Goal: Task Accomplishment & Management: Use online tool/utility

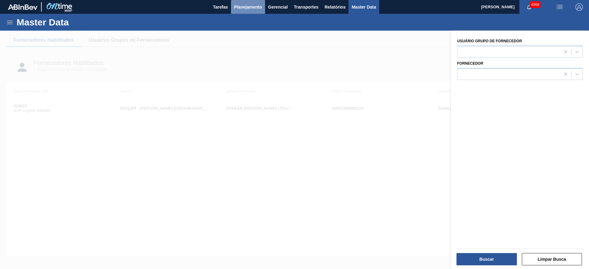
click at [261, 9] on span "Planejamento" at bounding box center [248, 6] width 28 height 7
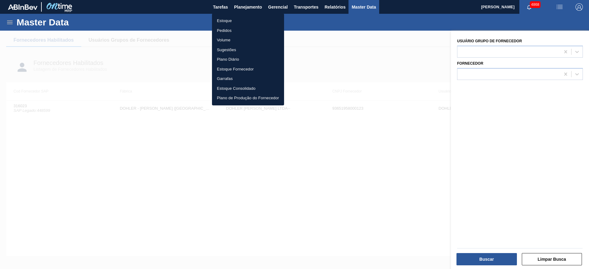
click at [230, 17] on li "Estoque" at bounding box center [248, 21] width 72 height 10
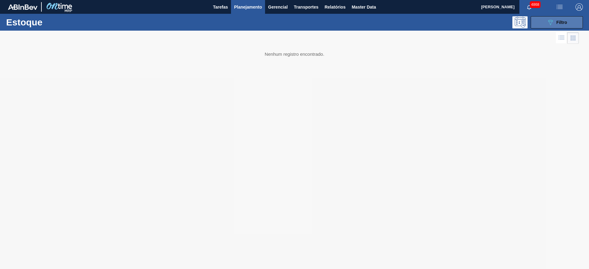
click at [542, 20] on button "089F7B8B-B2A5-4AFE-B5C0-19BA573D28AC Filtro" at bounding box center [557, 22] width 52 height 12
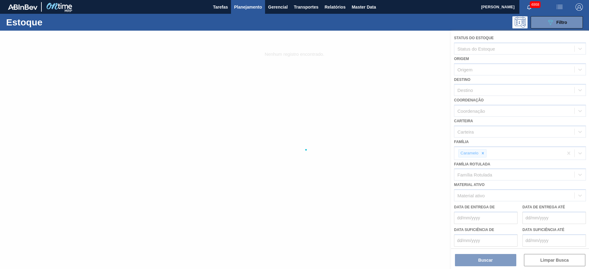
click at [482, 155] on div at bounding box center [294, 150] width 589 height 239
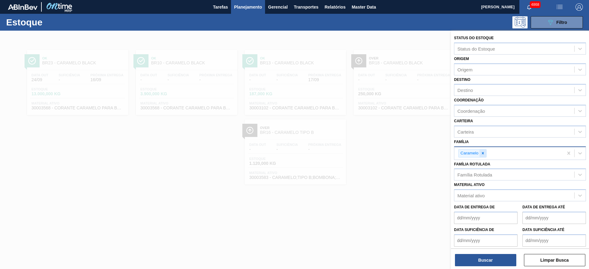
click at [481, 153] on icon at bounding box center [483, 153] width 4 height 4
click at [490, 190] on div "Material ativo" at bounding box center [515, 194] width 120 height 9
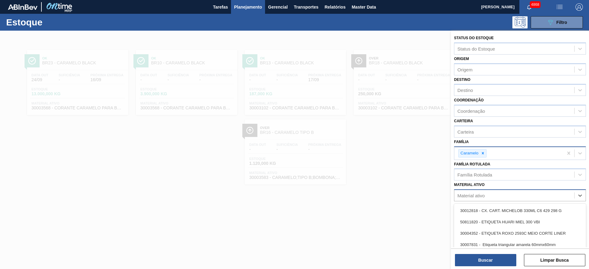
paste ativo "30008162"
type ativo "30008162"
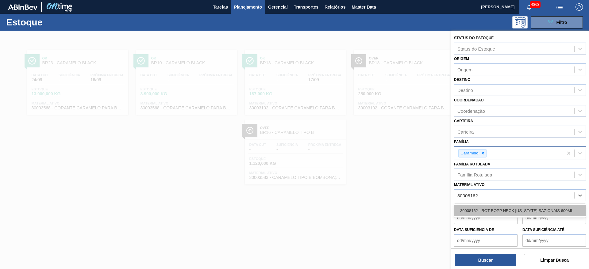
click at [505, 208] on div "30008162 - ROT BOPP NECK [US_STATE] SAZIONAIS 600ML" at bounding box center [520, 210] width 132 height 11
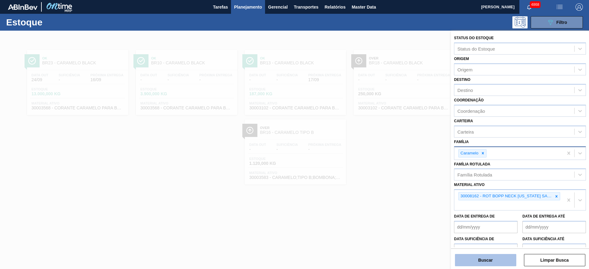
click at [503, 258] on button "Buscar" at bounding box center [485, 260] width 61 height 12
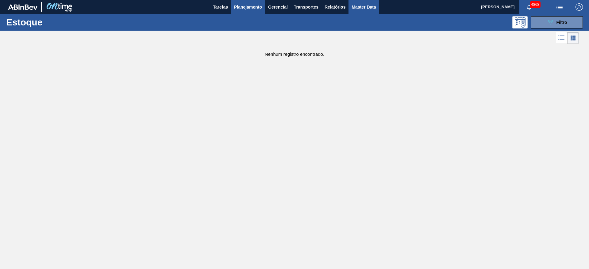
click at [364, 6] on span "Master Data" at bounding box center [364, 6] width 24 height 7
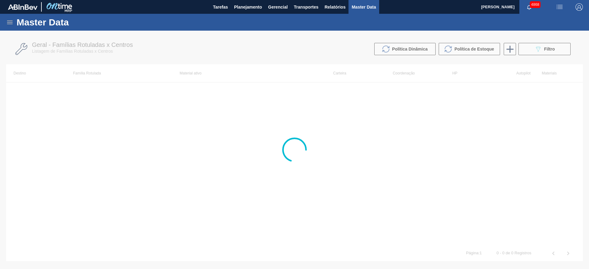
click at [8, 19] on icon at bounding box center [9, 22] width 7 height 7
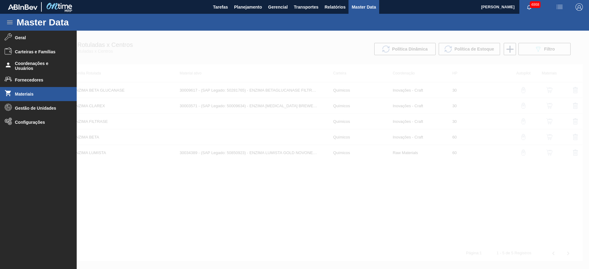
click at [29, 93] on span "Materiais" at bounding box center [40, 94] width 51 height 5
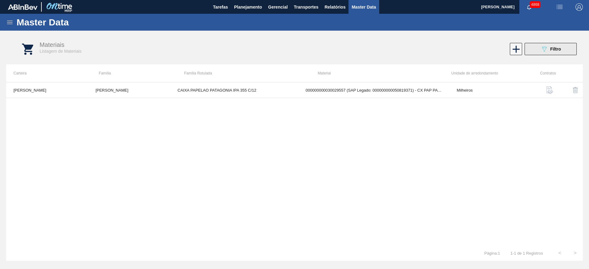
click at [566, 47] on button "089F7B8B-B2A5-4AFE-B5C0-19BA573D28AC Filtro" at bounding box center [551, 49] width 52 height 12
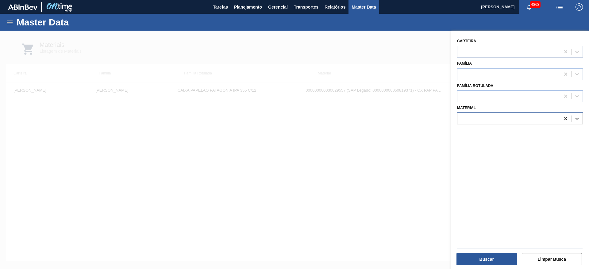
click at [567, 122] on div at bounding box center [565, 118] width 11 height 11
paste input "30008162"
type input "30008162"
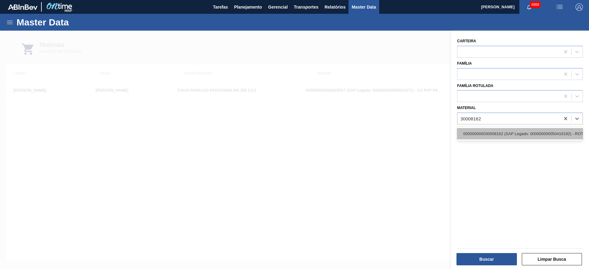
click at [560, 133] on div "000000000030008162 (SAP Legado: 000000000050416192) - ROT BOPP NECK [US_STATE] …" at bounding box center [520, 133] width 126 height 11
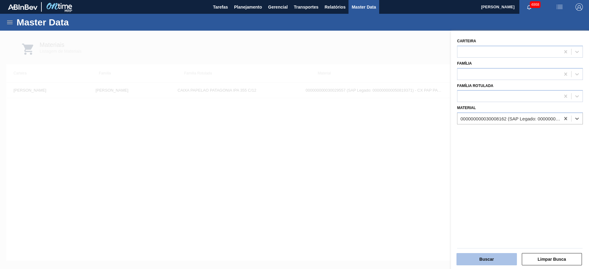
click at [494, 259] on button "Buscar" at bounding box center [487, 260] width 60 height 12
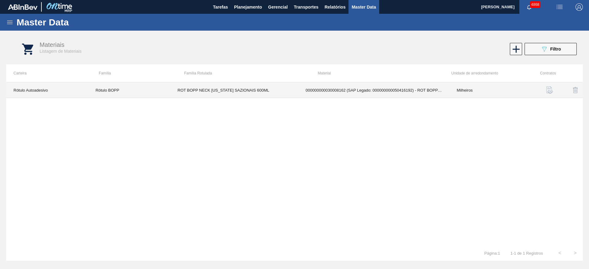
click at [362, 97] on td "000000000030008162 (SAP Legado: 000000000050416192) - ROT BOPP NECK [US_STATE] …" at bounding box center [373, 91] width 151 height 16
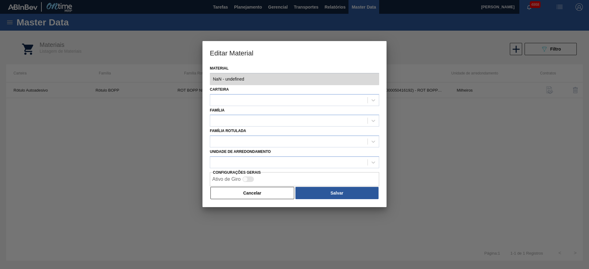
drag, startPoint x: 245, startPoint y: 190, endPoint x: 253, endPoint y: 184, distance: 9.3
click at [245, 190] on button "Cancelar" at bounding box center [253, 193] width 84 height 12
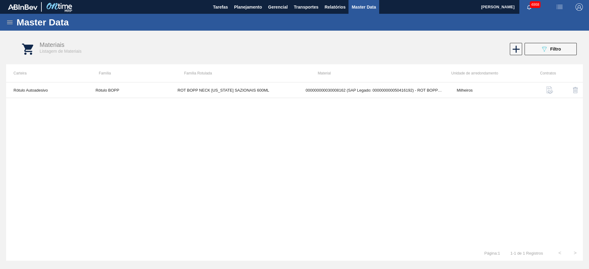
click at [552, 91] on img "button" at bounding box center [549, 90] width 7 height 7
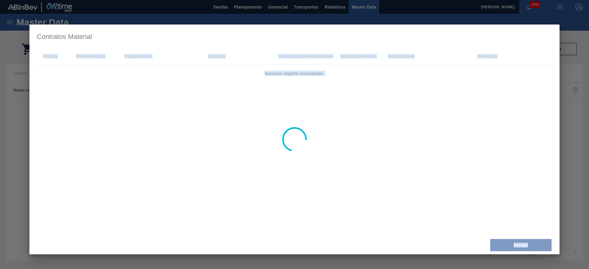
drag, startPoint x: 545, startPoint y: 180, endPoint x: 565, endPoint y: 168, distance: 23.0
click at [565, 168] on div "Contratos Material Unidade Filial Fornecedor Código Material Descrição Número C…" at bounding box center [294, 134] width 589 height 269
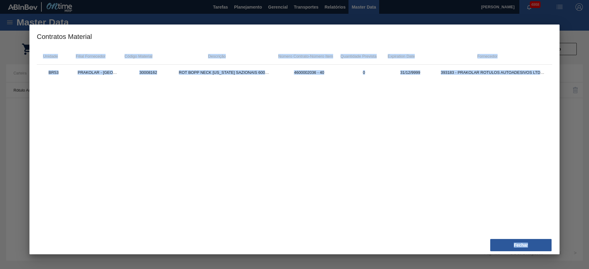
click at [552, 146] on div "BR53 PRAKOLAR - [GEOGRAPHIC_DATA] (SP) 30008162 ROT [GEOGRAPHIC_DATA][US_STATE]…" at bounding box center [295, 148] width 516 height 166
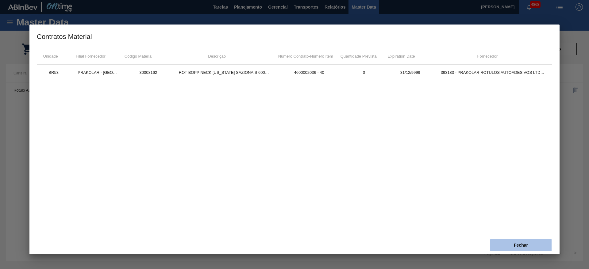
click at [527, 243] on button "Fechar" at bounding box center [520, 245] width 61 height 12
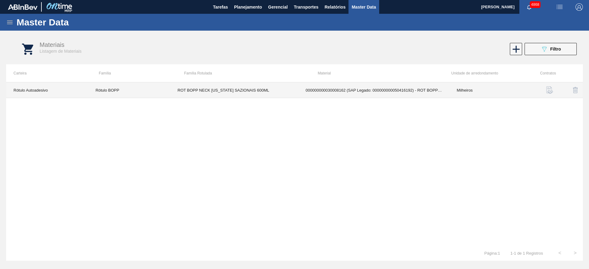
click at [466, 89] on td "Milheiros" at bounding box center [491, 91] width 82 height 16
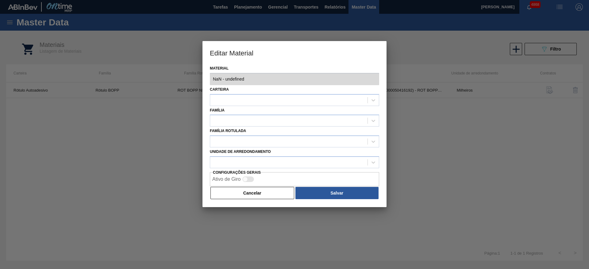
type input "30008162 - 000000000030008162 (SAP Legado: 000000000050416192) - ROT BOPP NECK …"
drag, startPoint x: 287, startPoint y: 136, endPoint x: 261, endPoint y: 113, distance: 35.0
click at [271, 141] on div "Família Rotulada" at bounding box center [294, 137] width 169 height 21
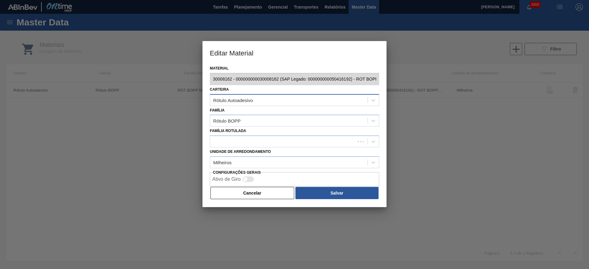
click at [261, 104] on div "Rótulo Autoadesivo" at bounding box center [288, 100] width 157 height 9
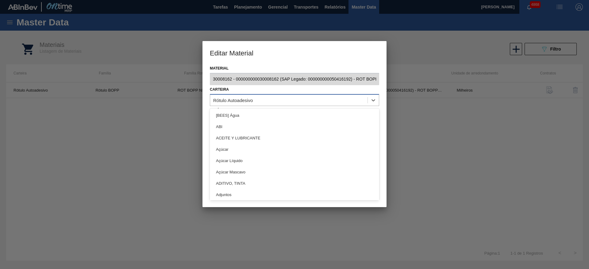
click at [261, 104] on div "Rótulo Autoadesivo" at bounding box center [288, 100] width 157 height 9
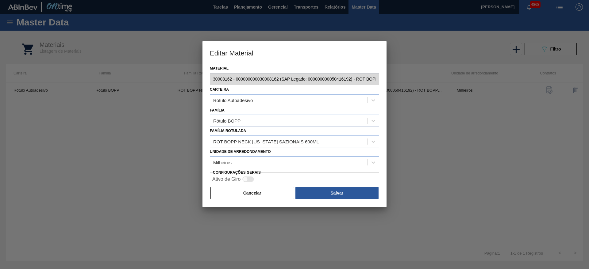
click at [204, 80] on div "Material 30008162 - 000000000030008162 (SAP Legado: 000000000050416192) - ROT B…" at bounding box center [295, 135] width 184 height 143
click at [283, 191] on button "Cancelar" at bounding box center [253, 193] width 84 height 12
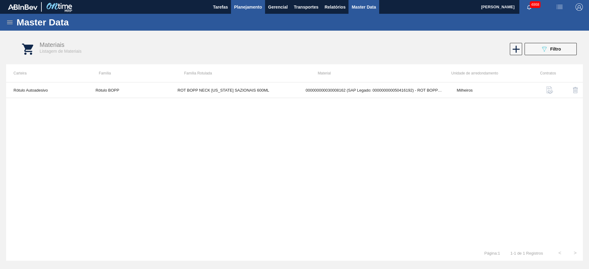
click at [246, 9] on span "Planejamento" at bounding box center [248, 6] width 28 height 7
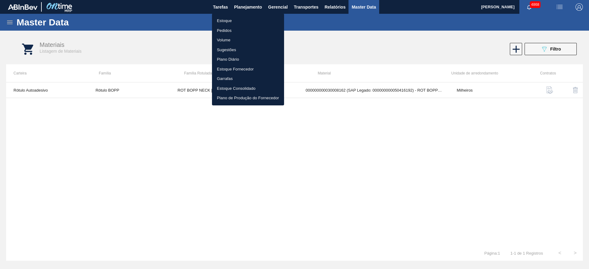
click at [240, 19] on li "Estoque" at bounding box center [248, 21] width 72 height 10
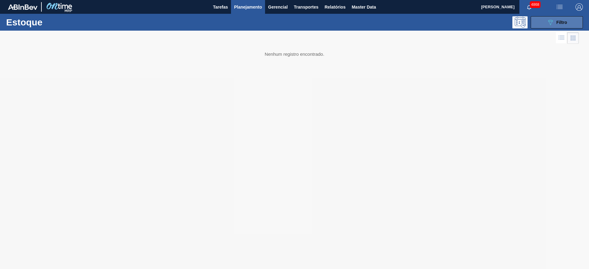
click at [540, 19] on button "089F7B8B-B2A5-4AFE-B5C0-19BA573D28AC Filtro" at bounding box center [557, 22] width 52 height 12
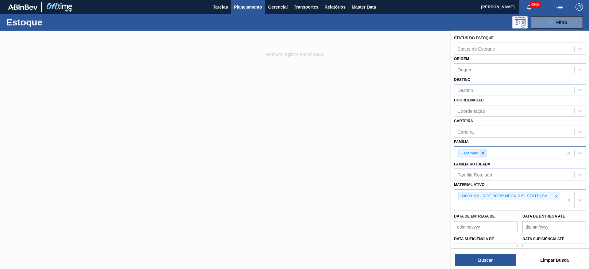
click at [484, 153] on icon at bounding box center [483, 153] width 4 height 4
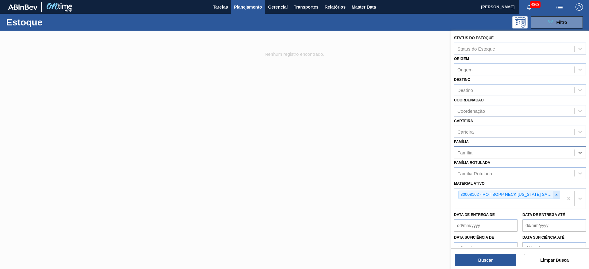
click at [557, 198] on div at bounding box center [556, 195] width 7 height 8
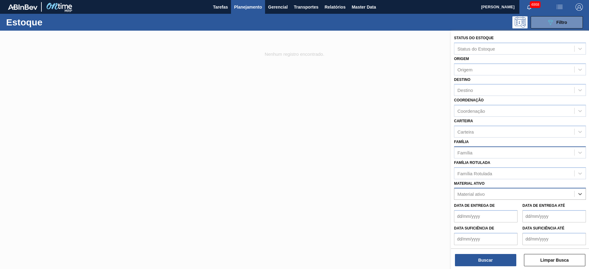
paste ativo "30009981"
type ativo "30009981"
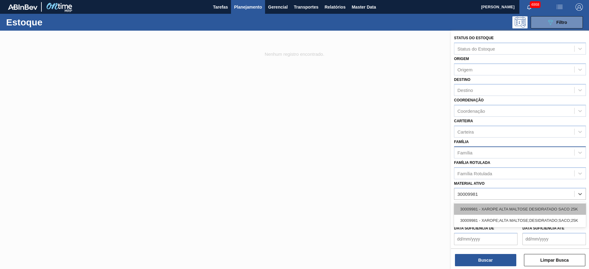
click at [530, 207] on div "30009981 - XAROPE ALTA MALTOSE DESIDRATADO SACO 25K" at bounding box center [520, 209] width 132 height 11
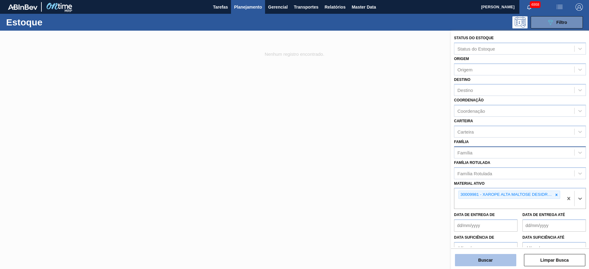
click at [490, 258] on button "Buscar" at bounding box center [485, 260] width 61 height 12
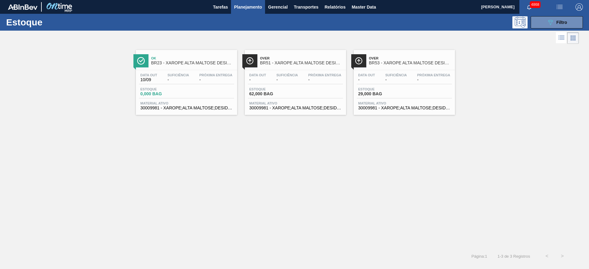
click at [394, 81] on span "-" at bounding box center [396, 80] width 21 height 5
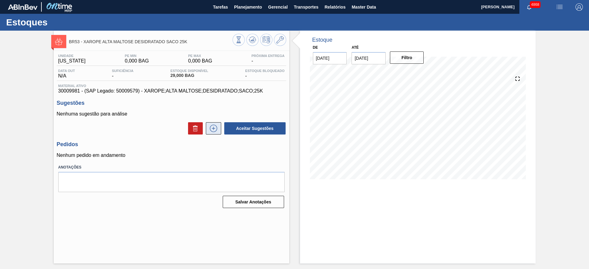
click at [217, 127] on icon at bounding box center [214, 128] width 10 height 7
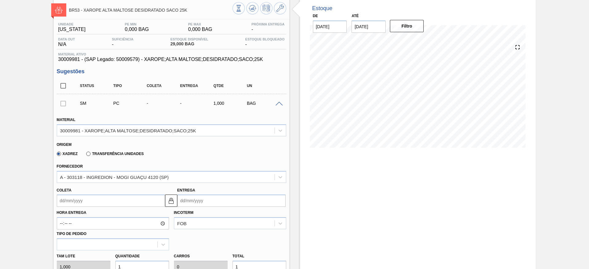
scroll to position [46, 0]
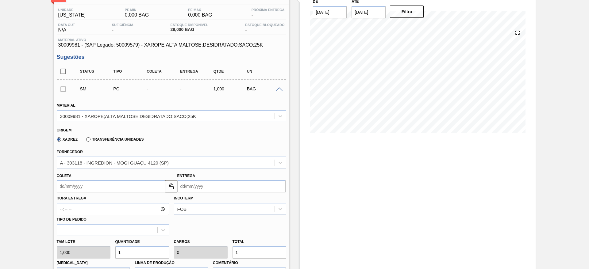
drag, startPoint x: 254, startPoint y: 250, endPoint x: 230, endPoint y: 245, distance: 25.2
click at [230, 245] on div "Total 1" at bounding box center [259, 248] width 59 height 21
type input "12"
type input "0,001"
type input "12"
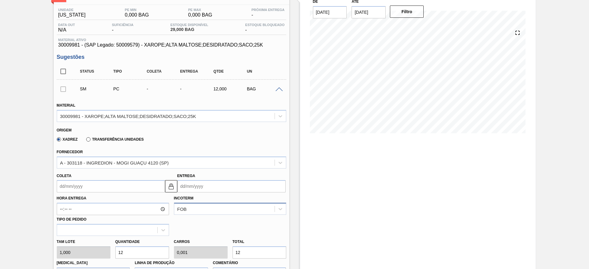
type input "120"
type input "0,012"
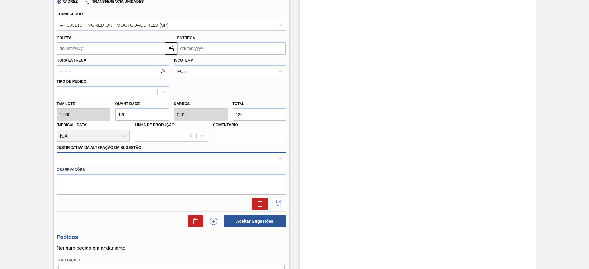
type input "120"
click at [221, 156] on div at bounding box center [166, 158] width 218 height 9
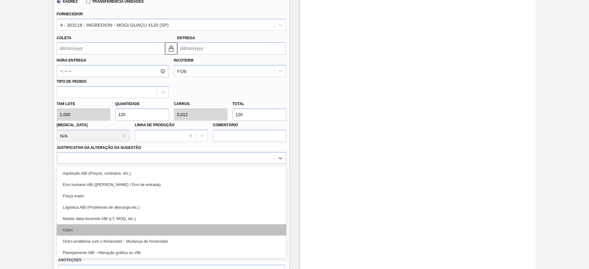
click at [213, 229] on div "Outro" at bounding box center [172, 230] width 230 height 11
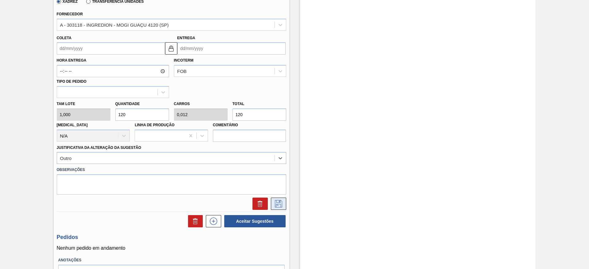
click at [282, 205] on icon at bounding box center [279, 203] width 10 height 7
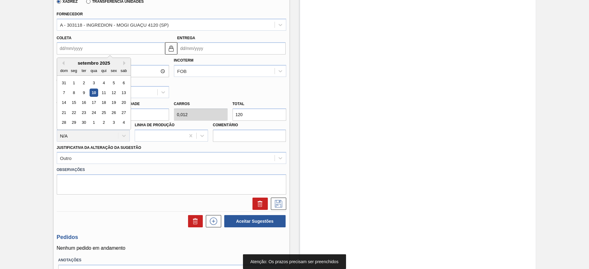
click at [125, 49] on input "Coleta" at bounding box center [111, 48] width 108 height 12
click at [91, 99] on div "17" at bounding box center [94, 103] width 8 height 8
type input "[DATE]"
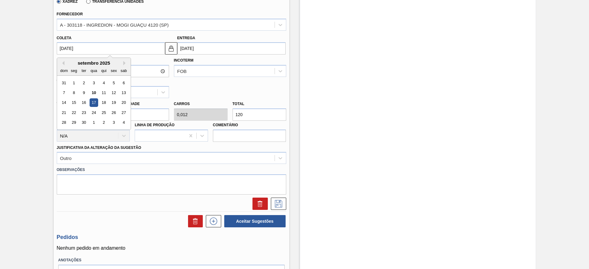
click at [108, 53] on input "[DATE]" at bounding box center [111, 48] width 108 height 12
click at [82, 100] on div "16" at bounding box center [83, 103] width 8 height 8
type input "[DATE]"
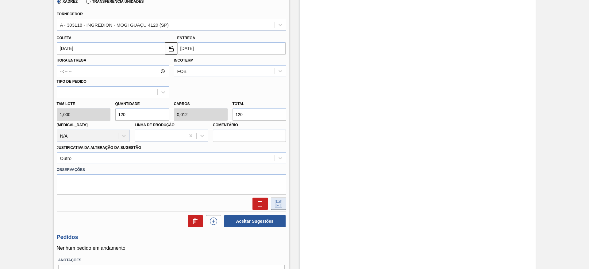
click at [280, 208] on button at bounding box center [278, 204] width 15 height 12
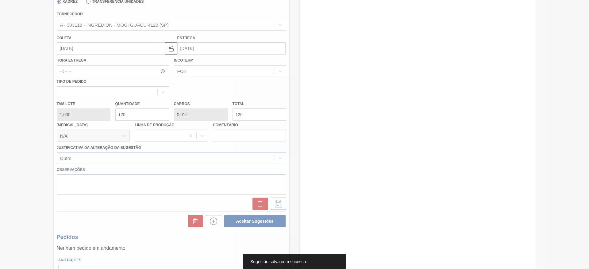
scroll to position [0, 0]
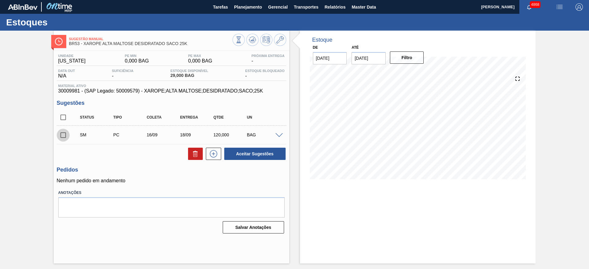
click at [64, 135] on input "checkbox" at bounding box center [63, 135] width 13 height 13
click at [270, 152] on button "Aceitar Sugestões" at bounding box center [254, 154] width 61 height 12
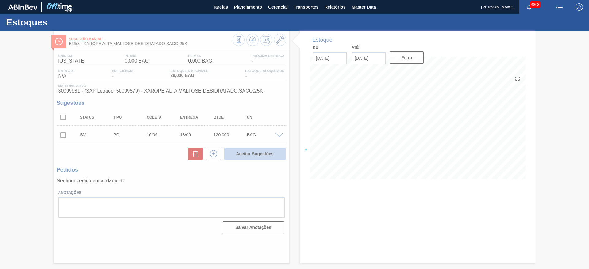
checkbox input "false"
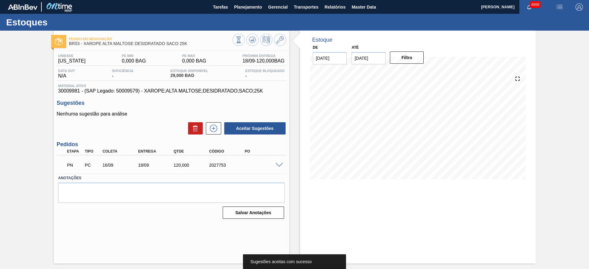
click at [278, 167] on div "PN PC 16/09 18/09 120,000 2027753" at bounding box center [172, 164] width 230 height 15
click at [278, 165] on span at bounding box center [279, 165] width 7 height 5
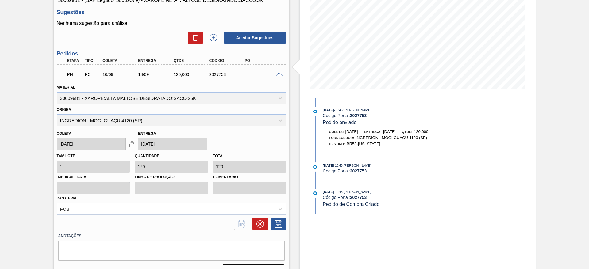
scroll to position [92, 0]
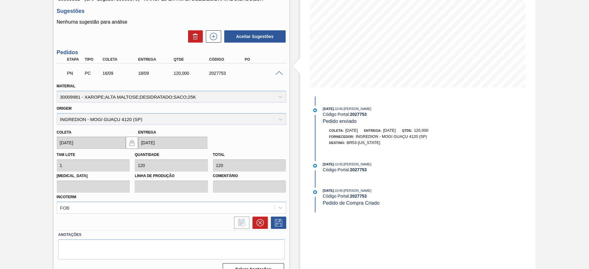
click at [279, 72] on span at bounding box center [279, 73] width 7 height 5
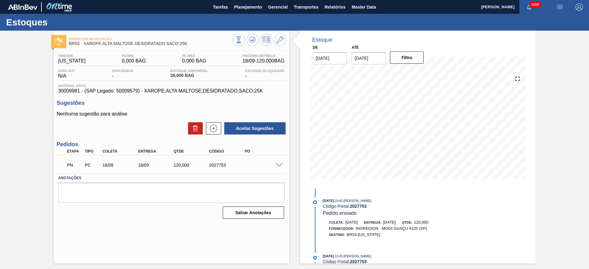
scroll to position [0, 0]
drag, startPoint x: 202, startPoint y: 165, endPoint x: 236, endPoint y: 165, distance: 34.1
click at [236, 165] on div "PN PC 16/09 18/09 120,000 2027753" at bounding box center [169, 165] width 213 height 12
copy div "2027753"
